Goal: Transaction & Acquisition: Subscribe to service/newsletter

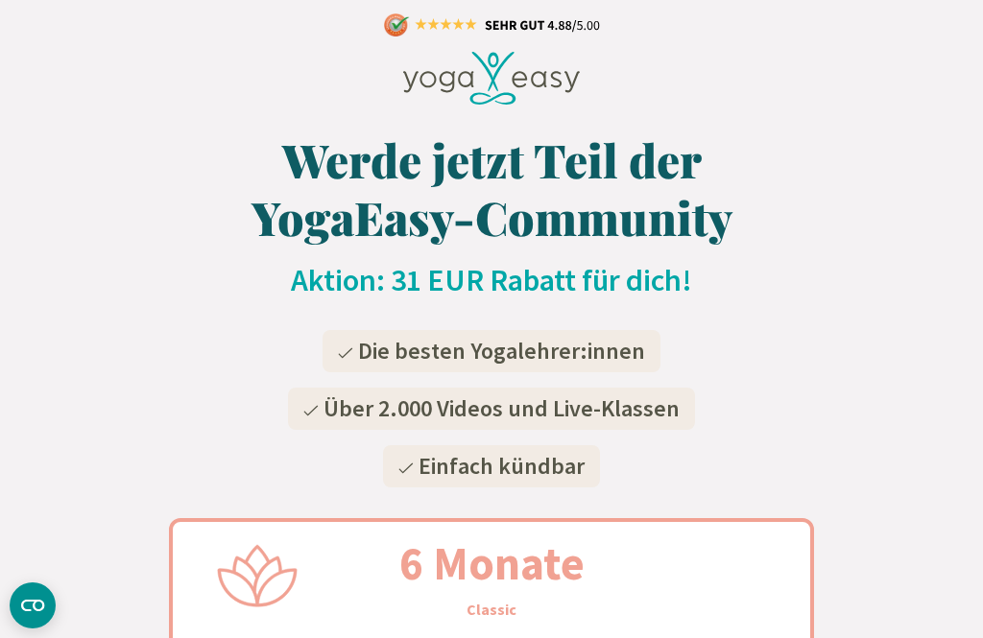
click at [658, 113] on div at bounding box center [491, 81] width 983 height 83
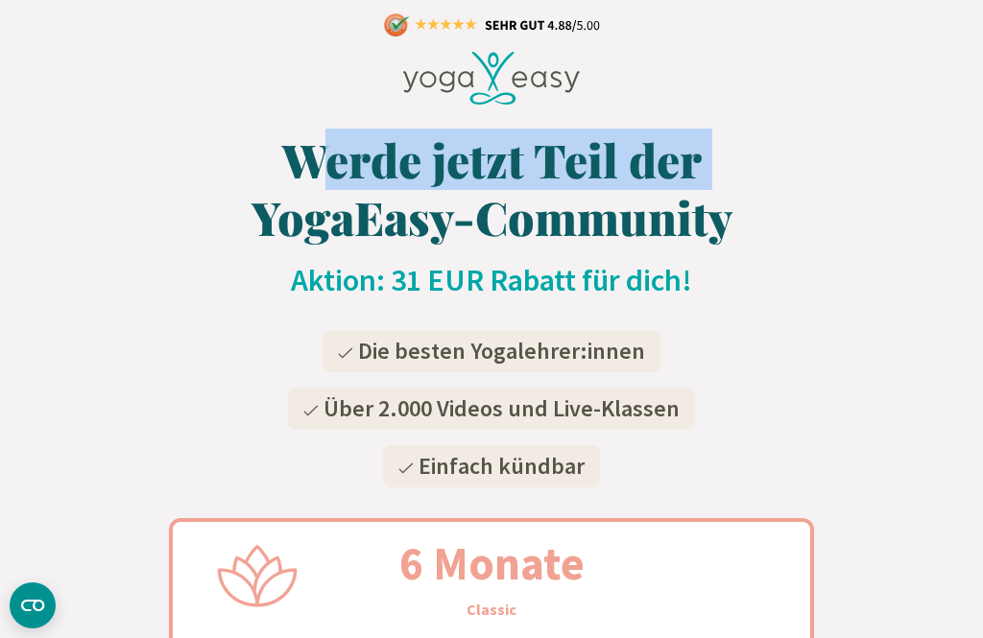
click at [798, 172] on h1 "Werde jetzt Teil der YogaEasy-Community" at bounding box center [491, 188] width 645 height 115
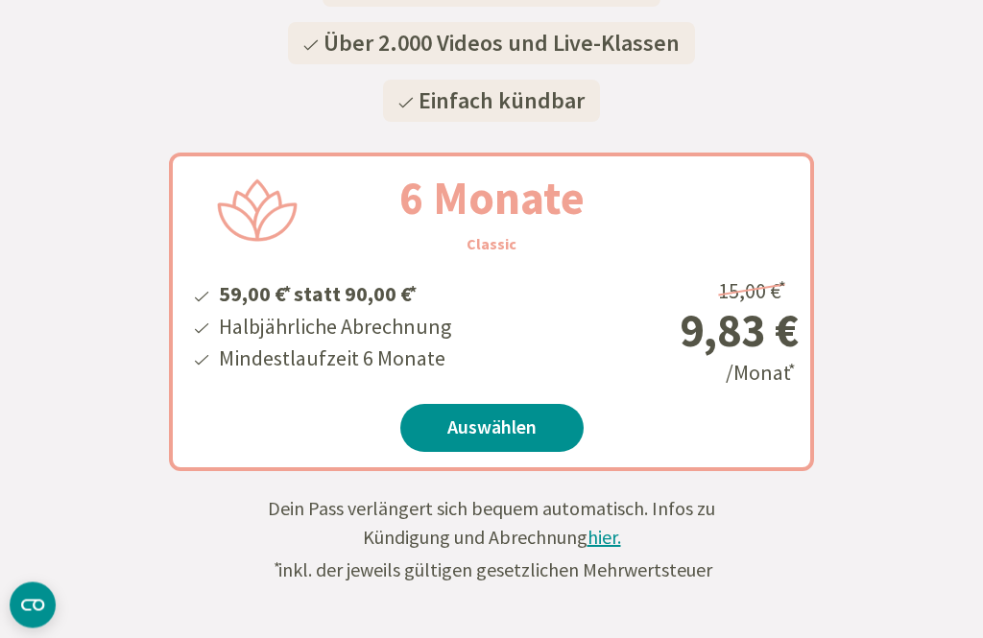
scroll to position [365, 0]
click at [510, 421] on link "Auswählen" at bounding box center [491, 429] width 183 height 48
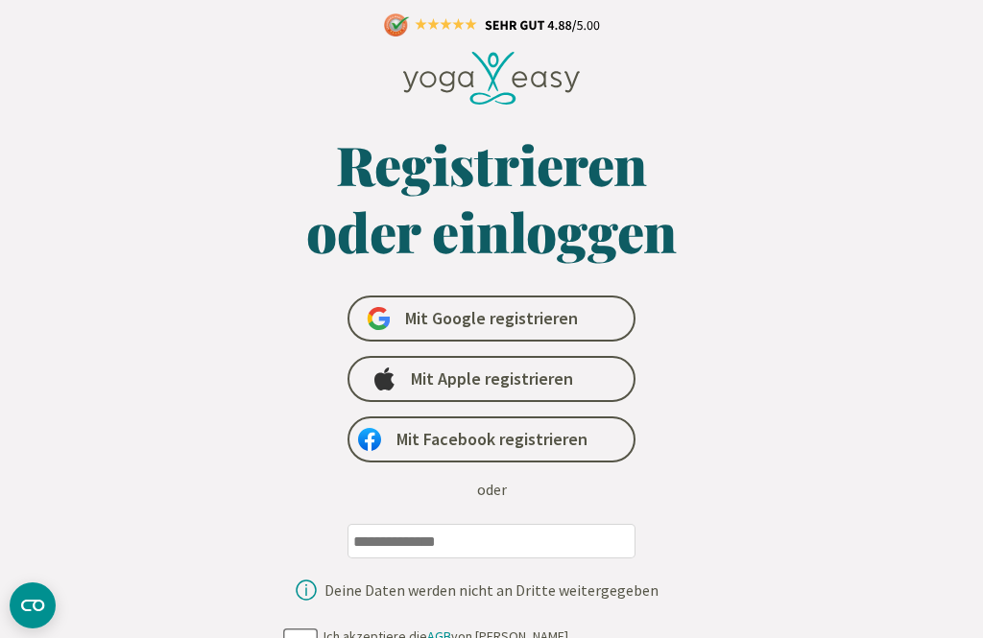
click at [547, 307] on link "Mit Google registrieren" at bounding box center [491, 319] width 288 height 46
